Goal: Information Seeking & Learning: Learn about a topic

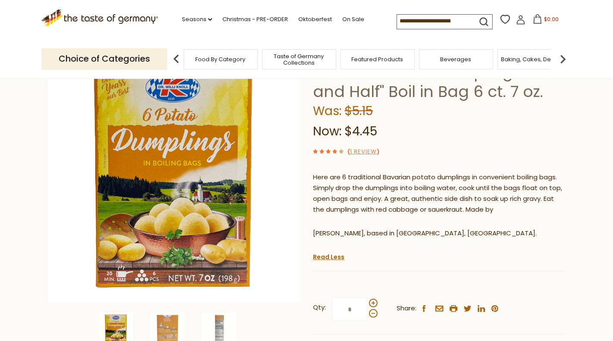
drag, startPoint x: 315, startPoint y: 174, endPoint x: 535, endPoint y: 210, distance: 223.2
click at [535, 210] on p "Here are 6 traditional Bavarian potato dumplings in convenient boiling bags. Si…" at bounding box center [439, 193] width 252 height 43
click at [453, 237] on p "Dr. Knoll, based in Krumbach, Bavaria." at bounding box center [439, 233] width 252 height 11
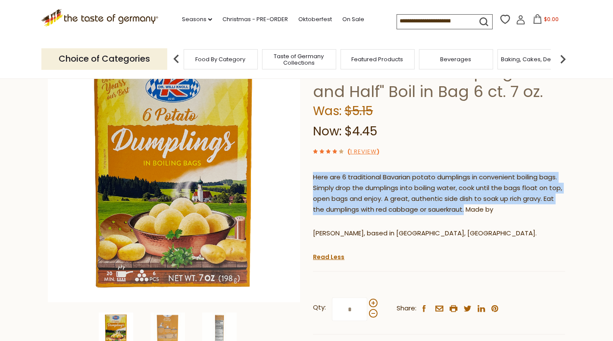
drag, startPoint x: 313, startPoint y: 176, endPoint x: 466, endPoint y: 207, distance: 155.7
click at [466, 207] on p "Here are 6 traditional Bavarian potato dumplings in convenient boiling bags. Si…" at bounding box center [439, 193] width 252 height 43
copy p "Here are 6 traditional Bavarian potato dumplings in convenient boiling bags. Si…"
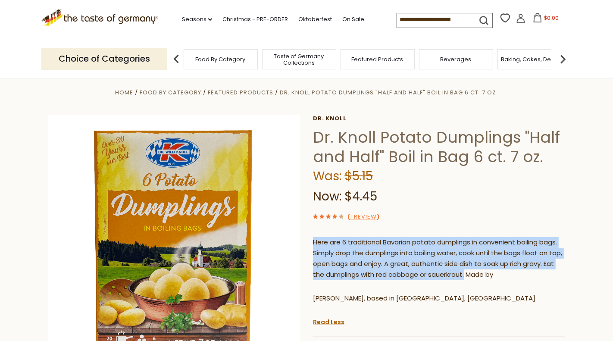
scroll to position [6, 0]
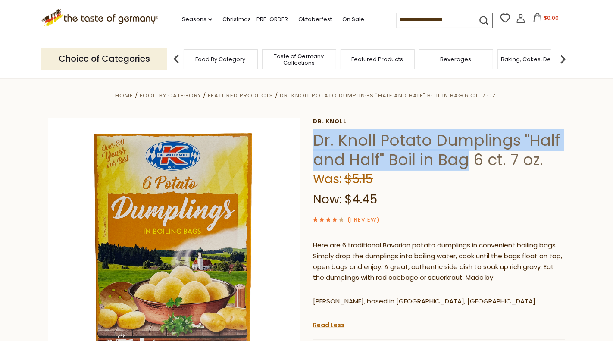
drag, startPoint x: 315, startPoint y: 140, endPoint x: 466, endPoint y: 157, distance: 151.4
click at [466, 157] on h1 "Dr. Knoll Potato Dumplings "Half and Half" Boil in Bag 6 ct. 7 oz." at bounding box center [439, 150] width 252 height 39
copy h1 "Dr. Knoll Potato Dumplings "Half and Half" Boil in Bag"
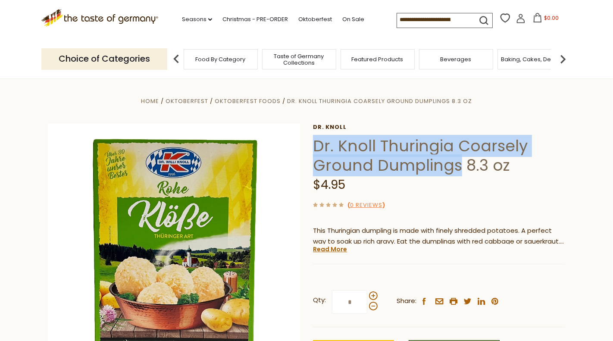
drag, startPoint x: 316, startPoint y: 145, endPoint x: 457, endPoint y: 165, distance: 142.8
click at [457, 165] on h1 "Dr. Knoll Thuringia Coarsely Ground Dumplings 8.3 oz" at bounding box center [439, 155] width 252 height 39
copy h1 "Dr. Knoll Thuringia Coarsely Ground Dumplings"
click at [375, 166] on h1 "Dr. Knoll Thuringia Coarsely Ground Dumplings 8.3 oz" at bounding box center [439, 155] width 252 height 39
drag, startPoint x: 380, startPoint y: 144, endPoint x: 456, endPoint y: 169, distance: 80.0
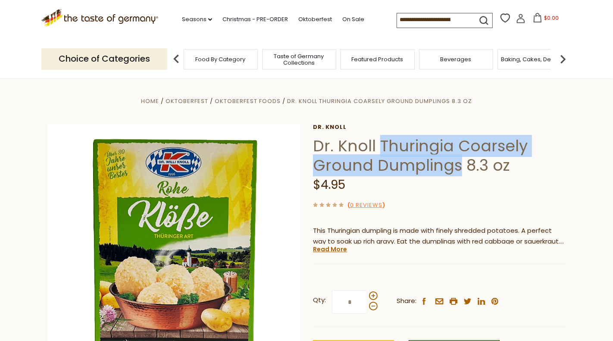
click at [456, 169] on h1 "Dr. Knoll Thuringia Coarsely Ground Dumplings 8.3 oz" at bounding box center [439, 155] width 252 height 39
copy h1 "Thuringia Coarsely Ground Dumplings"
click at [337, 250] on link "Read More" at bounding box center [330, 249] width 34 height 9
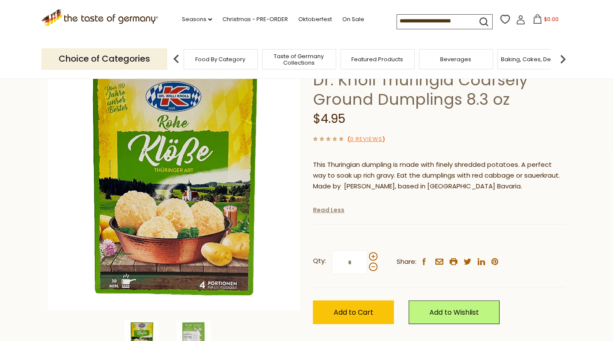
scroll to position [66, 0]
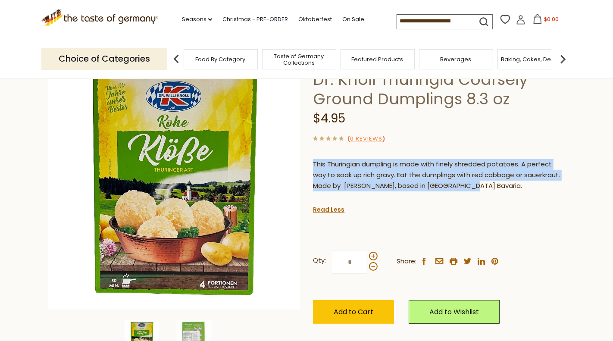
drag, startPoint x: 314, startPoint y: 163, endPoint x: 484, endPoint y: 183, distance: 170.5
click at [484, 183] on p "This Thuringian dumpling is made with finely shredded potatoes. A perfect way t…" at bounding box center [439, 175] width 252 height 32
copy p "This Thuringian dumpling is made with finely shredded potatoes. A perfect way t…"
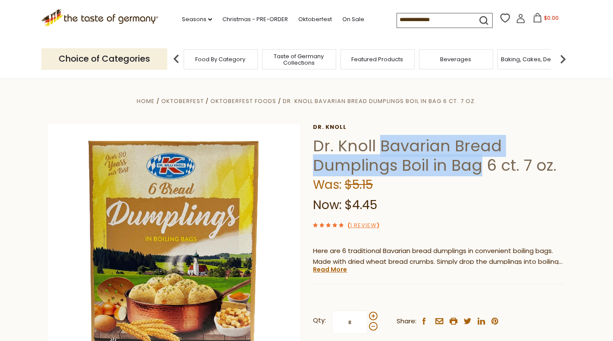
drag, startPoint x: 379, startPoint y: 144, endPoint x: 478, endPoint y: 172, distance: 103.3
click at [478, 172] on h1 "Dr. Knoll Bavarian Bread Dumplings Boil in Bag 6 ct. 7 oz." at bounding box center [439, 155] width 252 height 39
copy h1 "Bavarian Bread Dumplings Boil in Bag"
click at [319, 270] on link "Read More" at bounding box center [330, 269] width 34 height 9
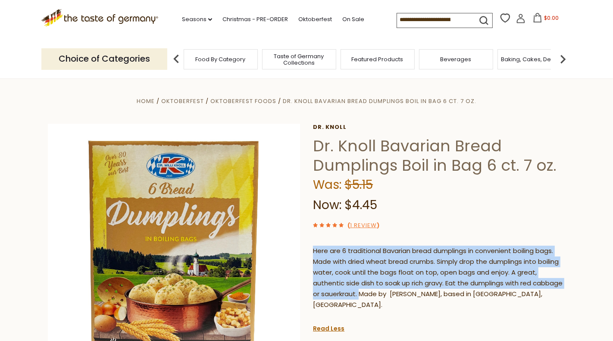
drag, startPoint x: 313, startPoint y: 252, endPoint x: 359, endPoint y: 294, distance: 61.9
click at [359, 294] on p "Here are 6 traditional Bavarian bread dumplings in convenient boiling bags. Mad…" at bounding box center [439, 278] width 252 height 65
copy p "Here are 6 traditional Bavarian bread dumplings in convenient boiling bags. Mad…"
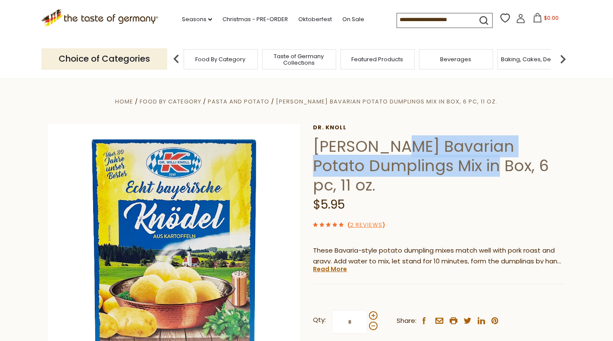
drag, startPoint x: 380, startPoint y: 142, endPoint x: 473, endPoint y: 164, distance: 95.7
click at [473, 164] on h1 "Dr. Knoll Bavarian Potato Dumplings Mix in Box, 6 pc, 11 oz." at bounding box center [439, 166] width 252 height 58
copy h1 "Bavarian Potato Dumplings Mix in Box"
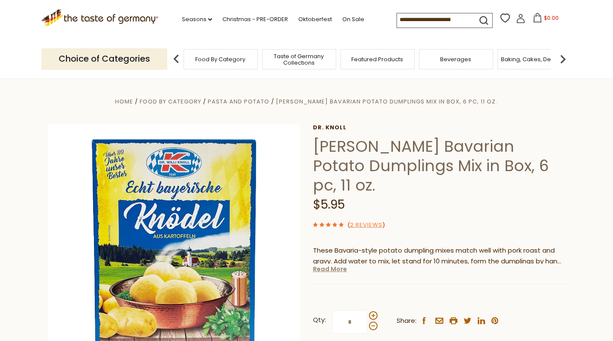
click at [328, 265] on link "Read More" at bounding box center [330, 269] width 34 height 9
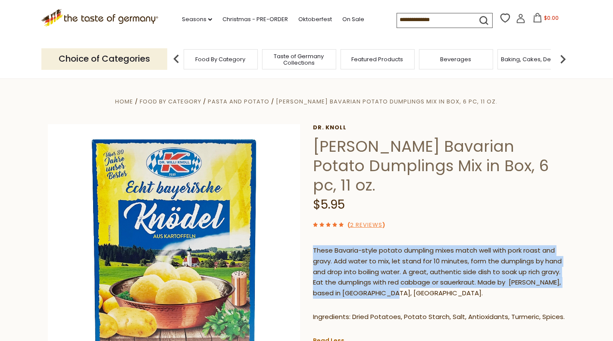
drag, startPoint x: 314, startPoint y: 231, endPoint x: 400, endPoint y: 280, distance: 99.2
click at [400, 281] on div "These Bavaria-style potato dumpling mixes match well with pork roast and gravy.…" at bounding box center [439, 287] width 252 height 97
copy p "These Bavaria-style potato dumpling mixes match well with pork roast and gravy.…"
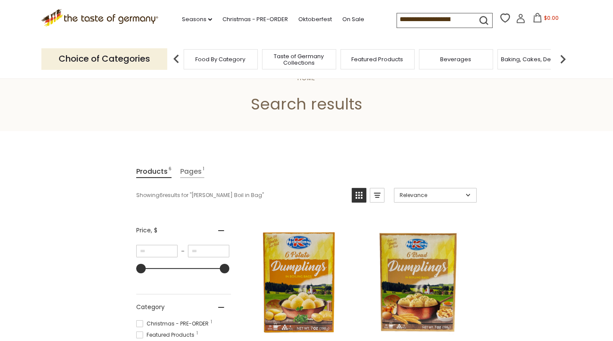
scroll to position [0, 6]
drag, startPoint x: 462, startPoint y: 19, endPoint x: 393, endPoint y: 18, distance: 69.4
click at [393, 18] on div ".st0{fill:#EDD300;} .st1{fill:#D33E21;} .st0{fill:#EDD300;} .st1{fill:#D33E21;}…" at bounding box center [306, 20] width 530 height 40
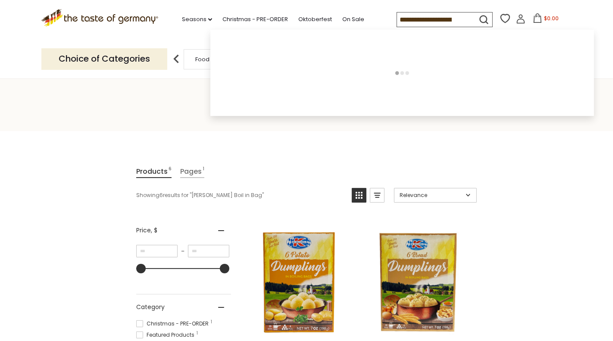
paste input
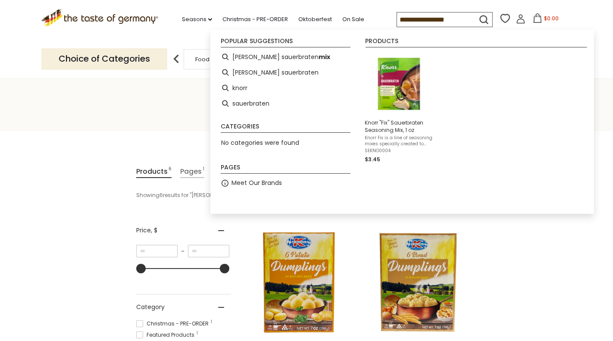
click at [422, 12] on input "**********" at bounding box center [434, 19] width 74 height 15
paste input
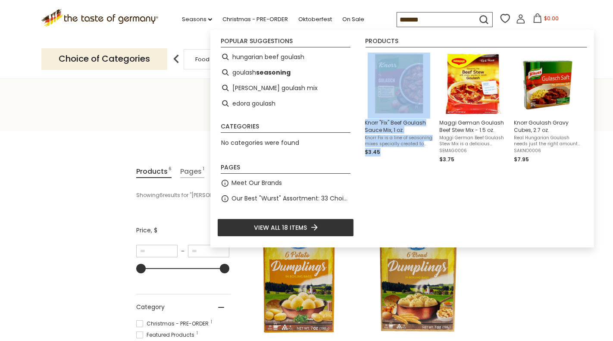
click at [430, 15] on input "*******" at bounding box center [434, 19] width 74 height 15
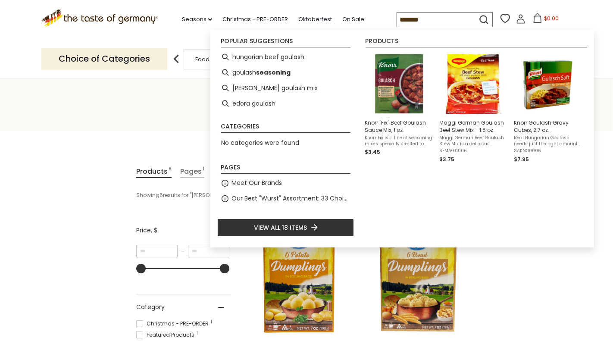
click at [430, 15] on input "*******" at bounding box center [434, 19] width 74 height 15
paste input "*********"
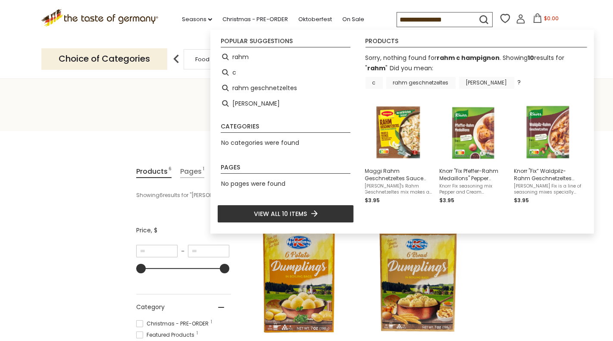
click at [412, 17] on input "**********" at bounding box center [434, 19] width 74 height 15
click at [412, 20] on input "**********" at bounding box center [434, 19] width 74 height 15
paste input "**********"
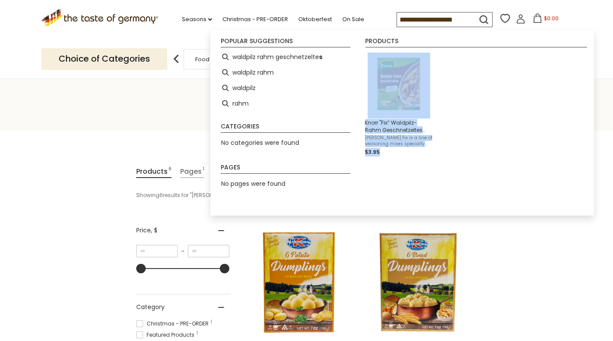
click at [431, 22] on input "**********" at bounding box center [434, 19] width 74 height 15
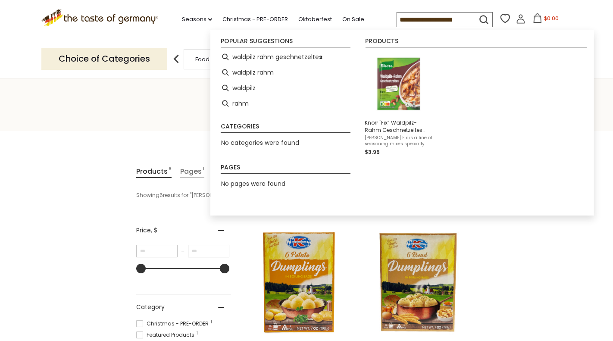
paste input
type input "**********"
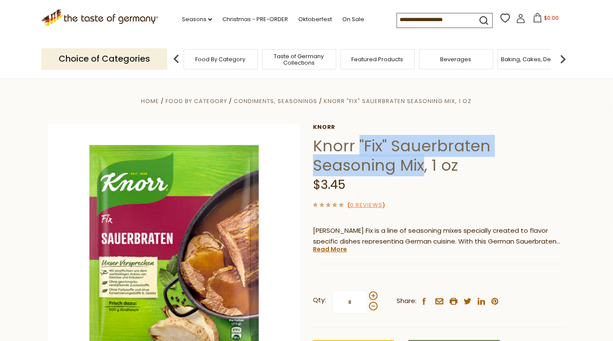
drag, startPoint x: 359, startPoint y: 140, endPoint x: 422, endPoint y: 169, distance: 69.2
click at [422, 169] on h1 "Knorr "Fix" Sauerbraten Seasoning Mix, 1 oz" at bounding box center [439, 155] width 252 height 39
copy h1 ""Fix" Sauerbraten Seasoning Mix"
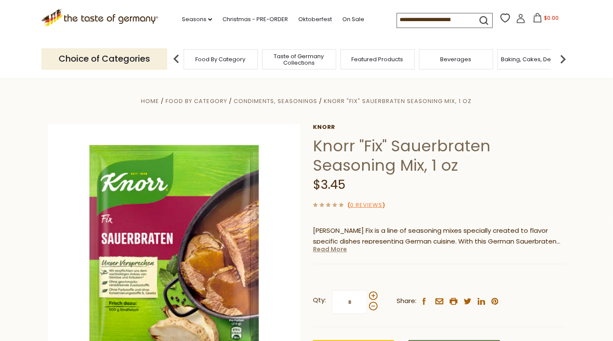
click at [333, 251] on link "Read More" at bounding box center [330, 249] width 34 height 9
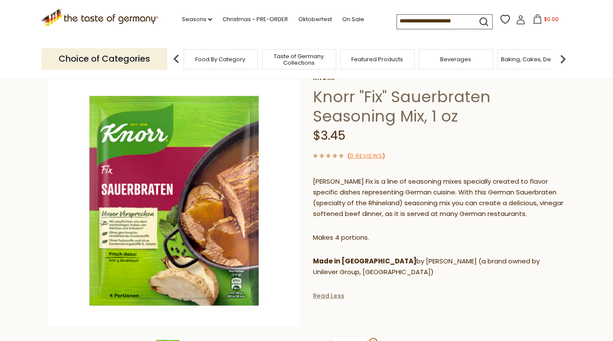
scroll to position [50, 0]
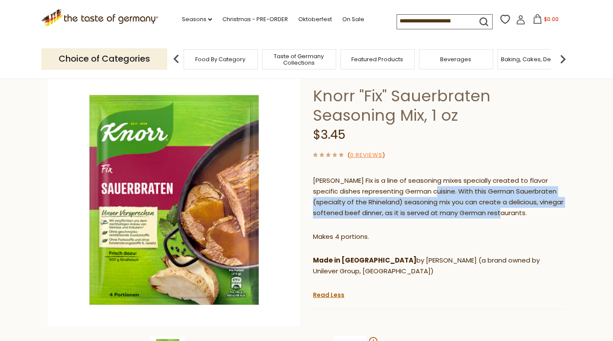
drag, startPoint x: 412, startPoint y: 191, endPoint x: 484, endPoint y: 221, distance: 78.2
click at [484, 222] on div "Knorr Fix is a line of seasoning mixes specially created to flavor specific dis…" at bounding box center [439, 229] width 252 height 121
copy p "With this German Sauerbraten (specialty of the Rhineland) seasoning mix you can…"
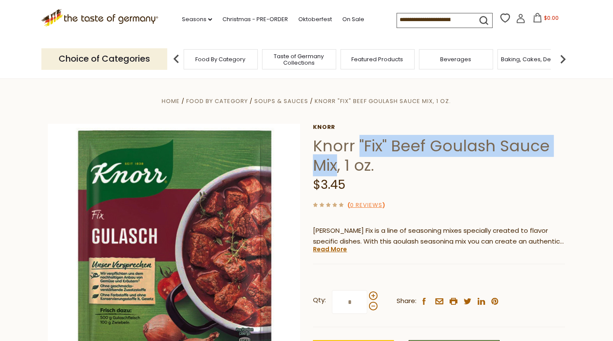
drag, startPoint x: 359, startPoint y: 143, endPoint x: 338, endPoint y: 163, distance: 29.3
click at [338, 163] on h1 "Knorr "Fix" Beef Goulash Sauce Mix, 1 oz." at bounding box center [439, 155] width 252 height 39
copy h1 ""Fix" Beef Goulash Sauce Mix"
click at [391, 151] on h1 "Knorr "Fix" Beef Goulash Sauce Mix, 1 oz." at bounding box center [439, 155] width 252 height 39
drag, startPoint x: 359, startPoint y: 141, endPoint x: 337, endPoint y: 163, distance: 31.4
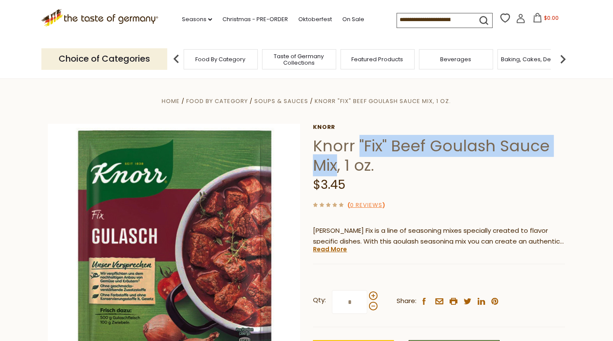
click at [337, 163] on h1 "Knorr "Fix" Beef Goulash Sauce Mix, 1 oz." at bounding box center [439, 155] width 252 height 39
copy h1 ""Fix" Beef Goulash Sauce Mix"
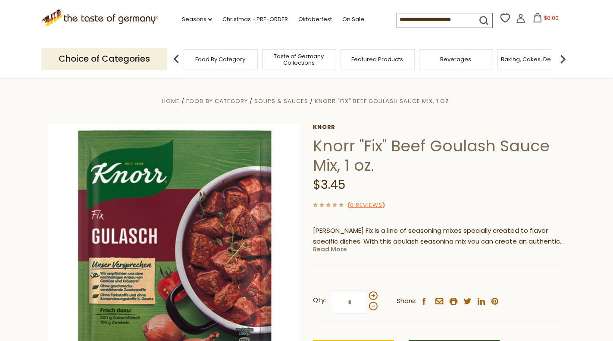
click at [326, 248] on link "Read More" at bounding box center [330, 249] width 34 height 9
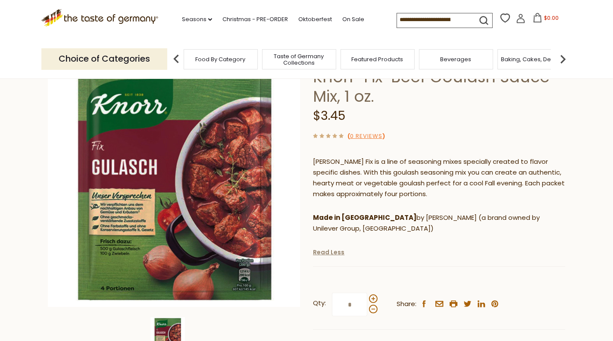
scroll to position [70, 0]
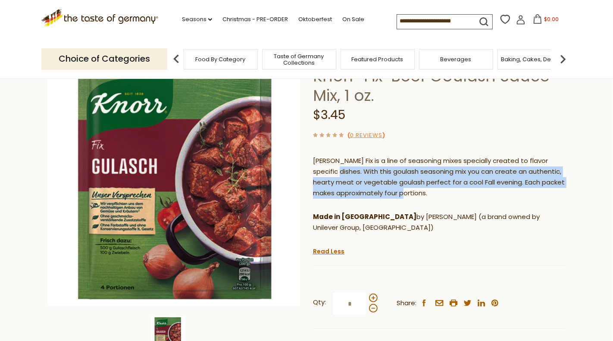
drag, startPoint x: 338, startPoint y: 170, endPoint x: 494, endPoint y: 187, distance: 156.6
click at [494, 188] on p "Knorr Fix is a line of seasoning mixes specially created to flavor specific dis…" at bounding box center [439, 177] width 252 height 43
copy p "With this goulash seasoning mix you can create an authentic, hearty meat or veg…"
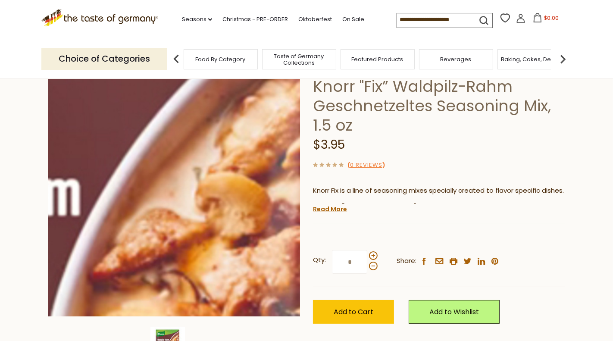
scroll to position [60, 0]
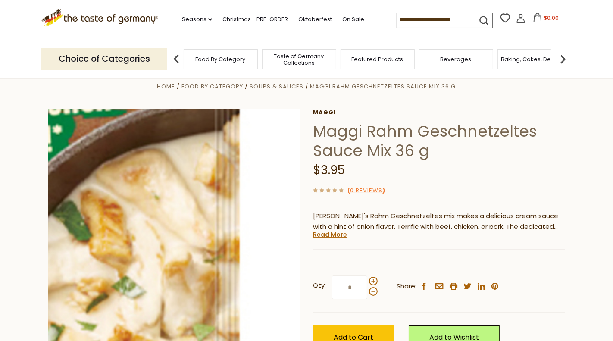
scroll to position [14, 0]
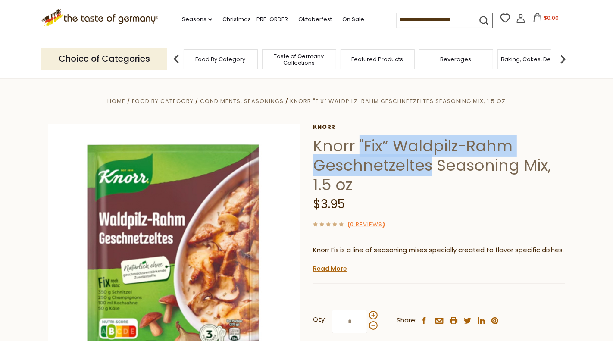
drag, startPoint x: 359, startPoint y: 142, endPoint x: 425, endPoint y: 161, distance: 69.2
click at [425, 162] on h1 "Knorr "Fix” Waldpilz-Rahm Geschnetzeltes Seasoning Mix, 1.5 oz" at bounding box center [439, 165] width 252 height 58
copy h1 ""Fix” Waldpilz-Rahm Geschnetzelte"
drag, startPoint x: 431, startPoint y: 168, endPoint x: 359, endPoint y: 148, distance: 73.9
click at [359, 148] on h1 "Knorr "Fix” Waldpilz-Rahm Geschnetzeltes Seasoning Mix, 1.5 oz" at bounding box center [439, 165] width 252 height 58
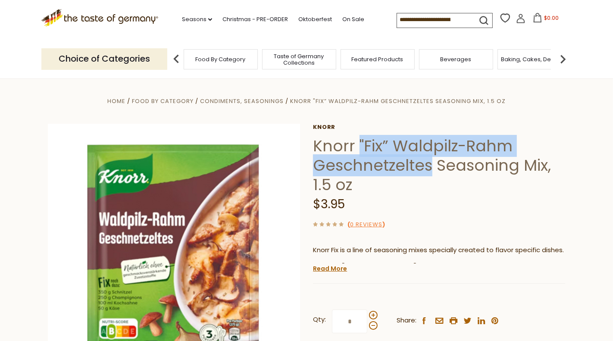
copy h1 ""Fix” Waldpilz-Rahm Geschnetzeltes"
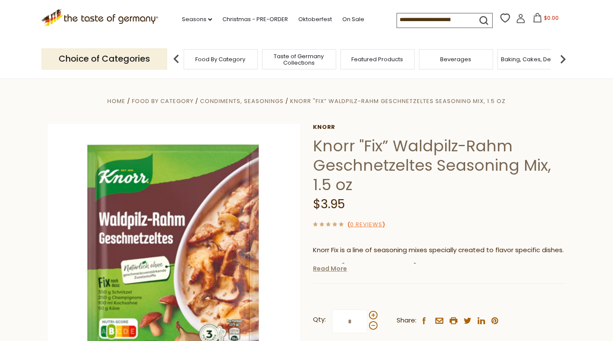
click at [337, 270] on link "Read More" at bounding box center [330, 268] width 34 height 9
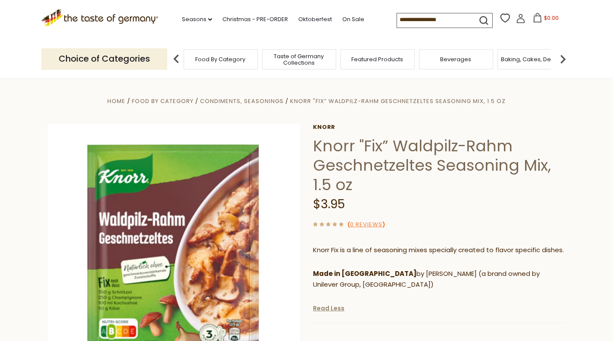
scroll to position [44, 0]
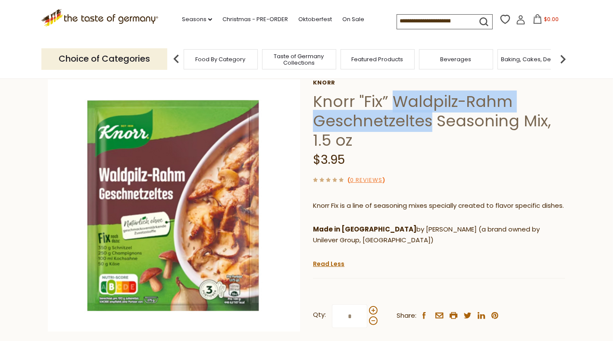
drag, startPoint x: 392, startPoint y: 99, endPoint x: 430, endPoint y: 118, distance: 41.8
click at [430, 118] on h1 "Knorr "Fix” Waldpilz-Rahm Geschnetzeltes Seasoning Mix, 1.5 oz" at bounding box center [439, 121] width 252 height 58
copy h1 "Waldpilz-Rahm Geschnetzeltes"
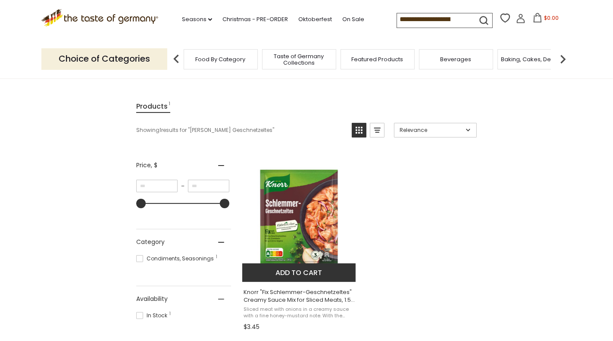
scroll to position [110, 0]
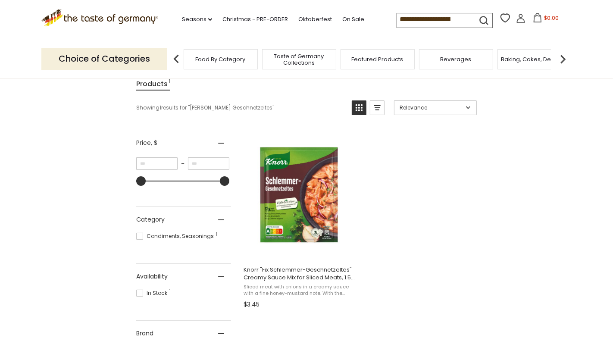
click at [437, 19] on input "**********" at bounding box center [433, 19] width 73 height 12
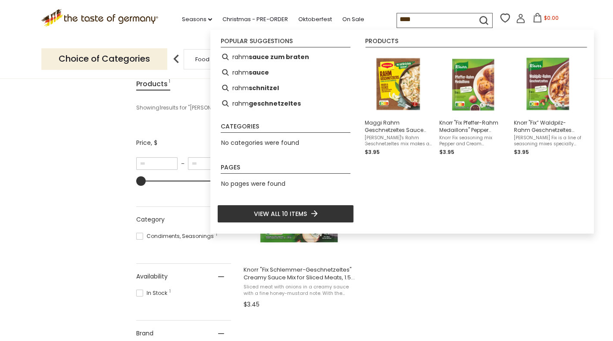
click at [422, 21] on input "****" at bounding box center [433, 19] width 73 height 12
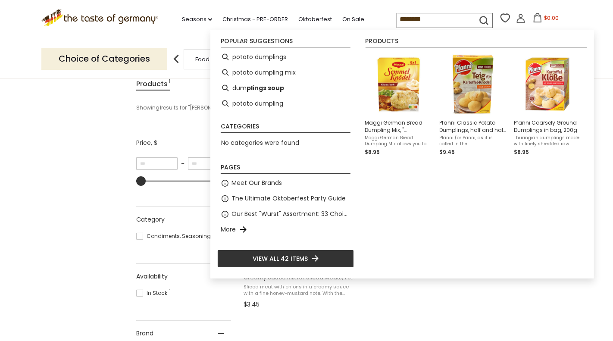
type input "*********"
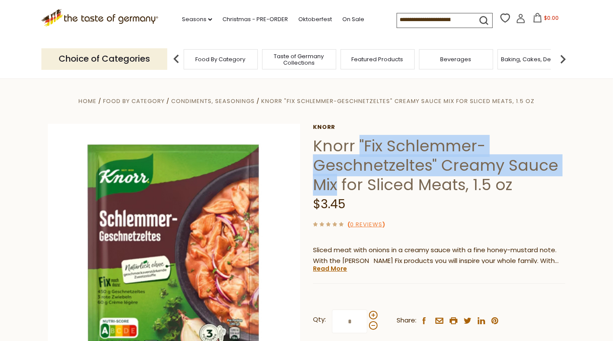
drag, startPoint x: 359, startPoint y: 139, endPoint x: 338, endPoint y: 186, distance: 51.1
click at [338, 186] on h1 "Knorr "Fix Schlemmer-Geschnetzeltes" Creamy Sauce Mix for Sliced Meats, 1.5 oz" at bounding box center [439, 165] width 252 height 58
copy h1 ""Fix [PERSON_NAME]-Geschnetzeltes" Creamy Sauce Mix"
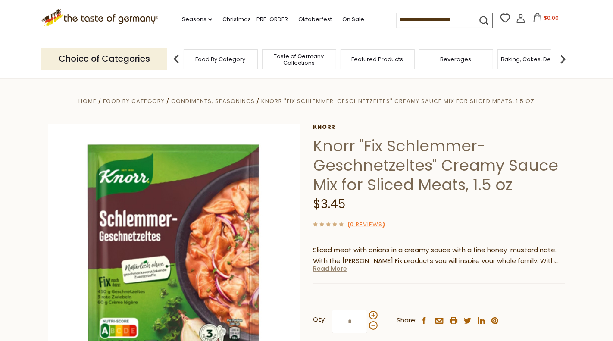
click at [335, 269] on link "Read More" at bounding box center [330, 268] width 34 height 9
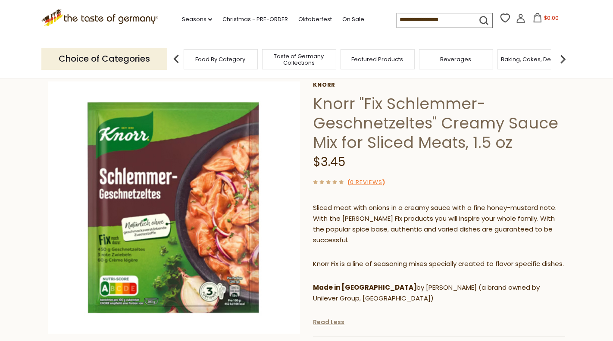
scroll to position [61, 0]
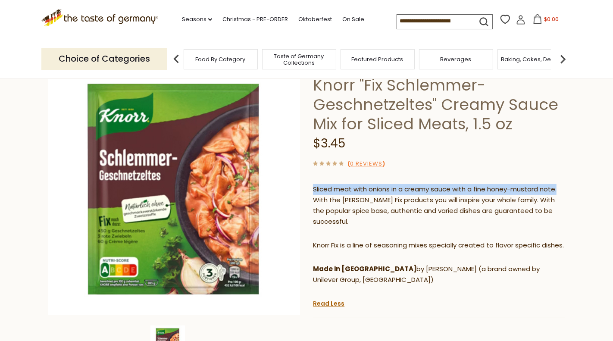
drag, startPoint x: 314, startPoint y: 189, endPoint x: 565, endPoint y: 188, distance: 250.4
click at [565, 188] on p "Sliced ​​meat with onions in a creamy sauce with a fine honey-mustard note. Wit…" at bounding box center [439, 205] width 252 height 43
copy span "Sliced ​​meat with onions in a creamy sauce with a fine honey-mustard note."
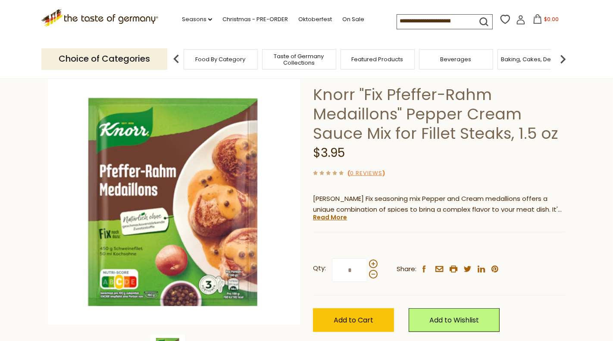
scroll to position [55, 0]
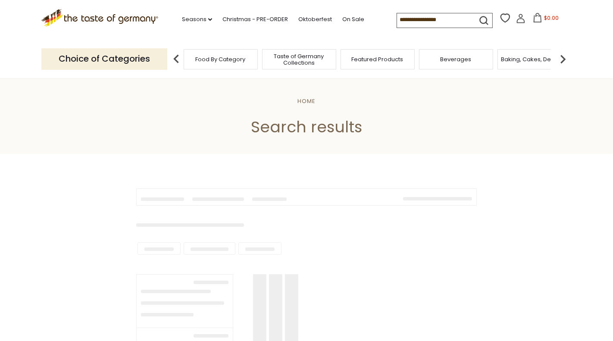
type input "*********"
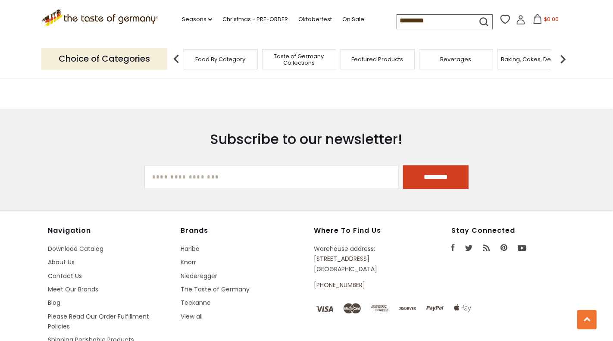
scroll to position [1808, 0]
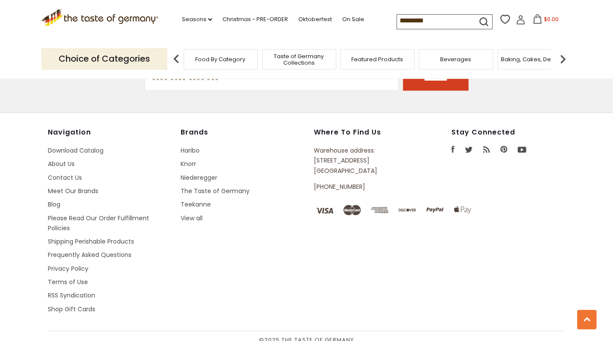
click at [217, 66] on div "Food By Category" at bounding box center [221, 59] width 74 height 20
click at [214, 61] on span "Food By Category" at bounding box center [216, 59] width 50 height 6
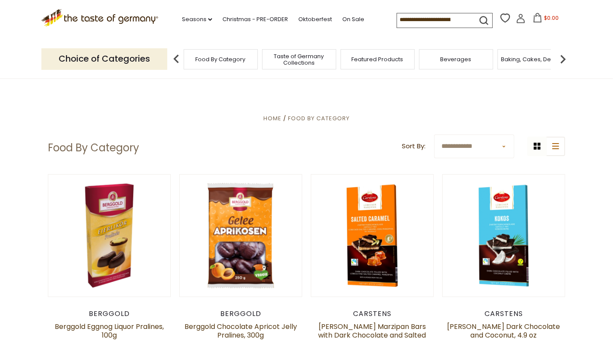
click at [422, 23] on input at bounding box center [433, 19] width 73 height 12
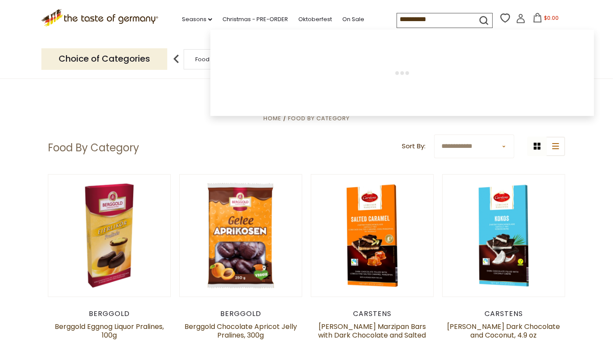
type input "**********"
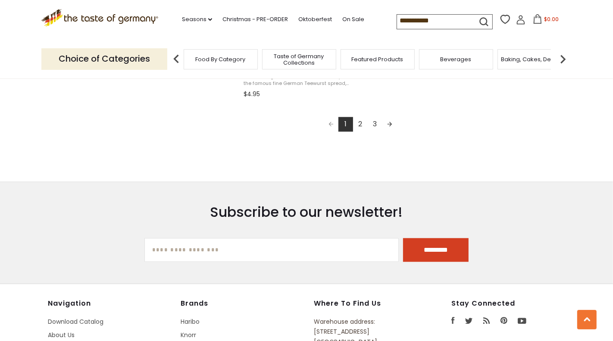
scroll to position [1638, 0]
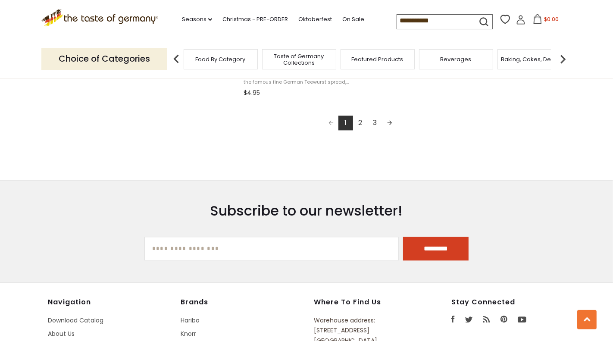
click at [412, 18] on input "**********" at bounding box center [433, 21] width 73 height 12
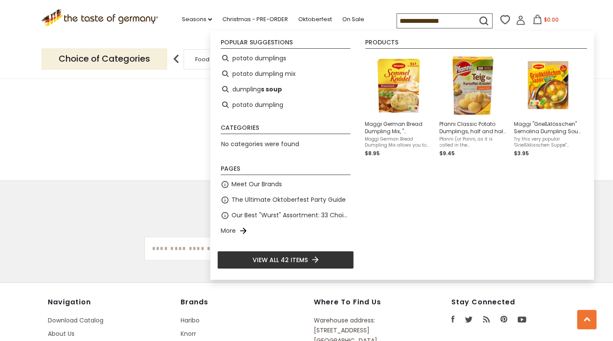
scroll to position [0, 14]
type input "**********"
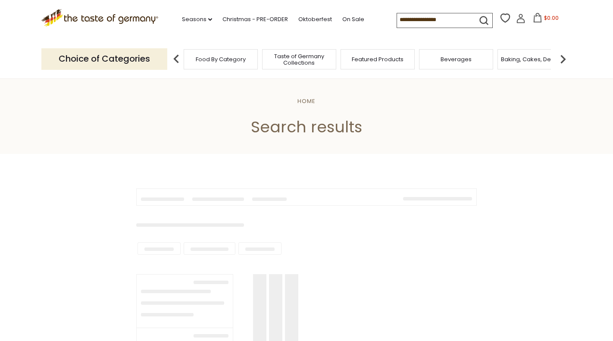
type input "**********"
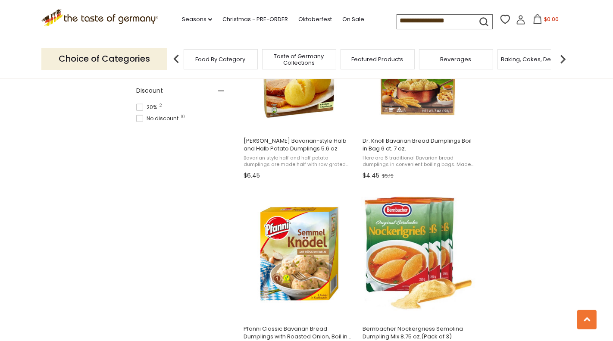
scroll to position [559, 0]
